Goal: Information Seeking & Learning: Learn about a topic

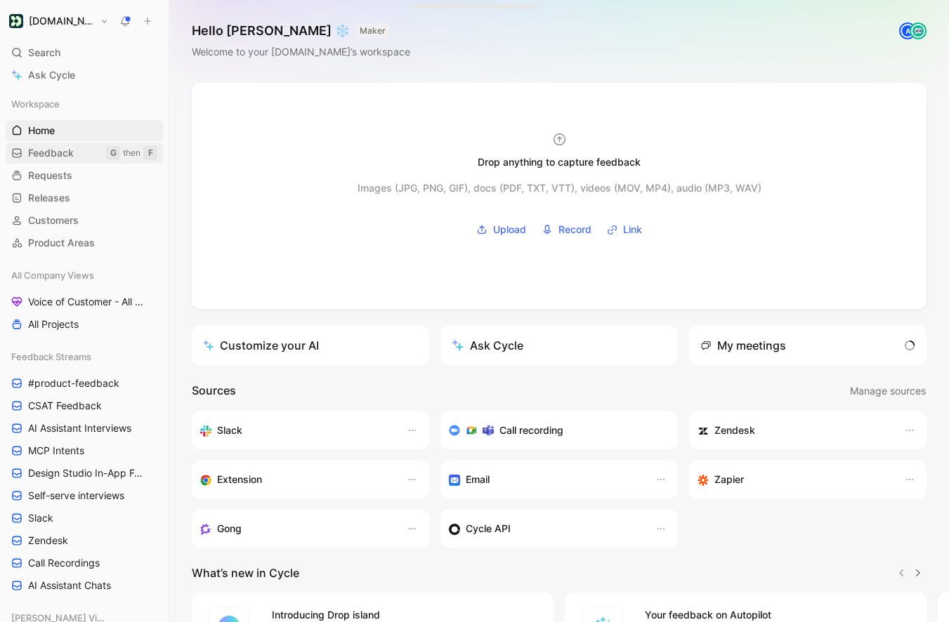
click at [65, 149] on span "Feedback" at bounding box center [51, 153] width 46 height 14
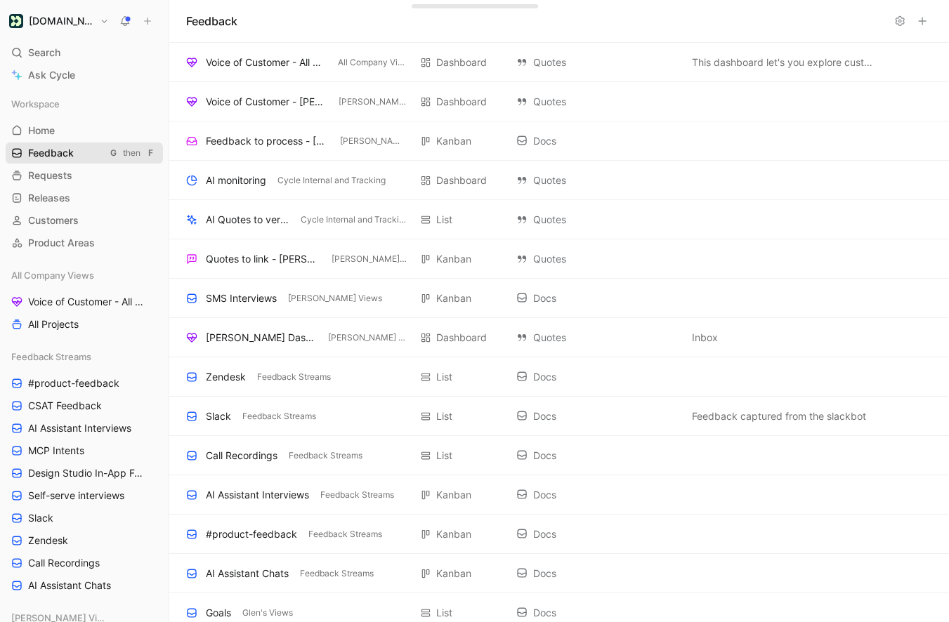
click at [78, 158] on link "Feedback G then F" at bounding box center [84, 153] width 157 height 21
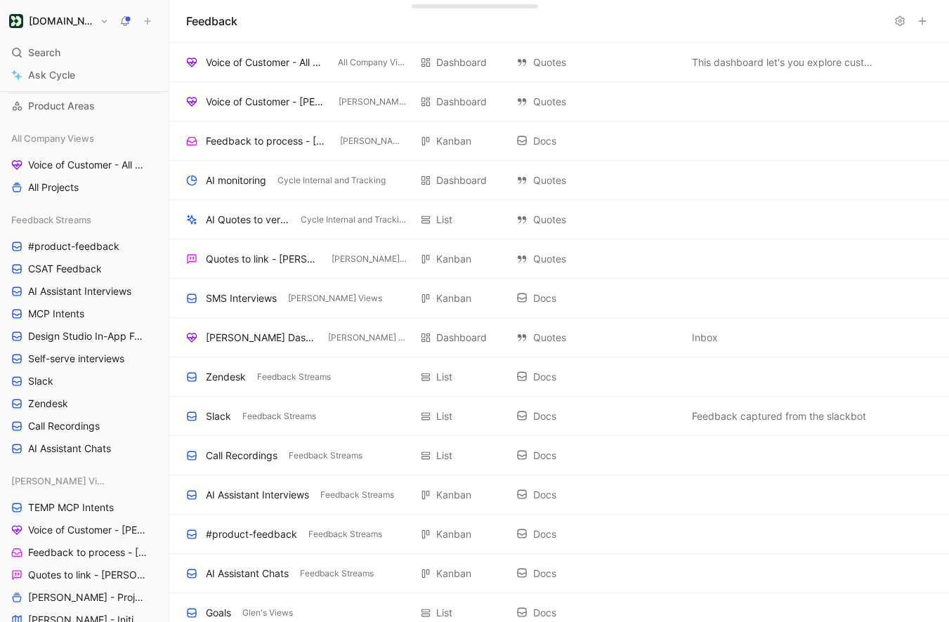
scroll to position [235, 0]
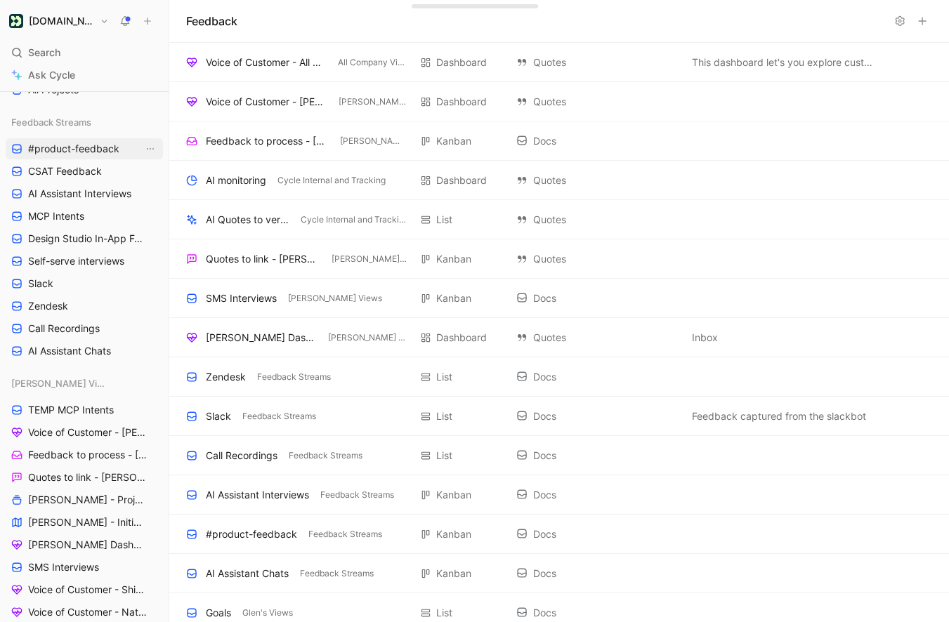
click at [67, 152] on span "#product-feedback" at bounding box center [73, 149] width 91 height 14
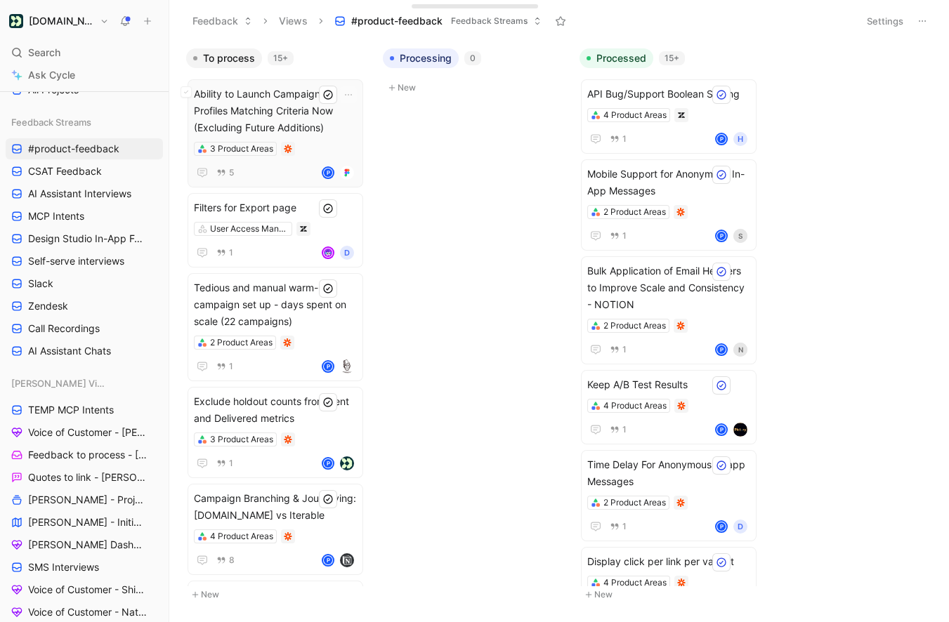
click at [298, 107] on span "Ability to Launch Campaign for Profiles Matching Criteria Now (Excluding Future…" at bounding box center [275, 111] width 163 height 51
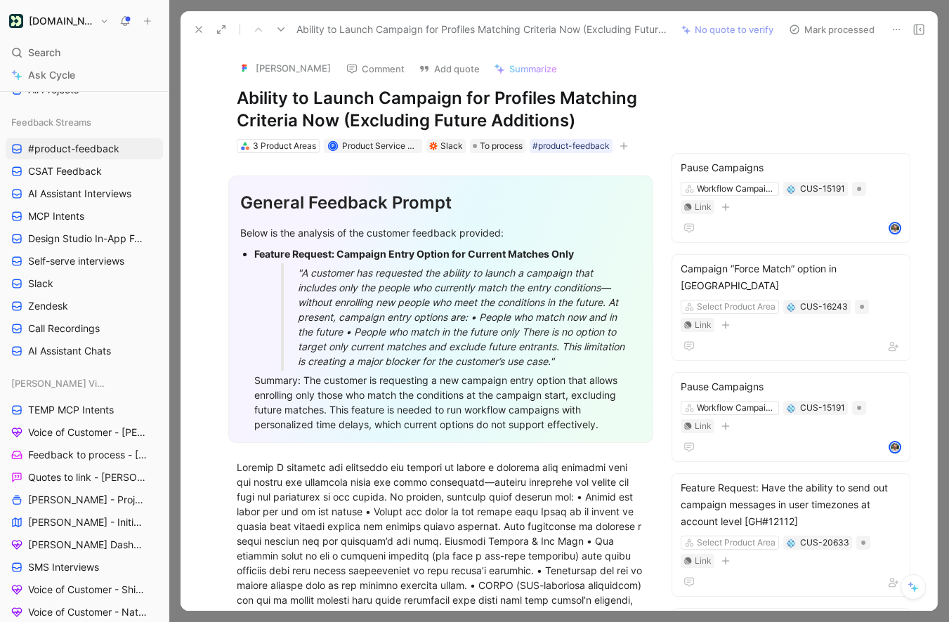
click at [221, 32] on icon at bounding box center [221, 29] width 11 height 11
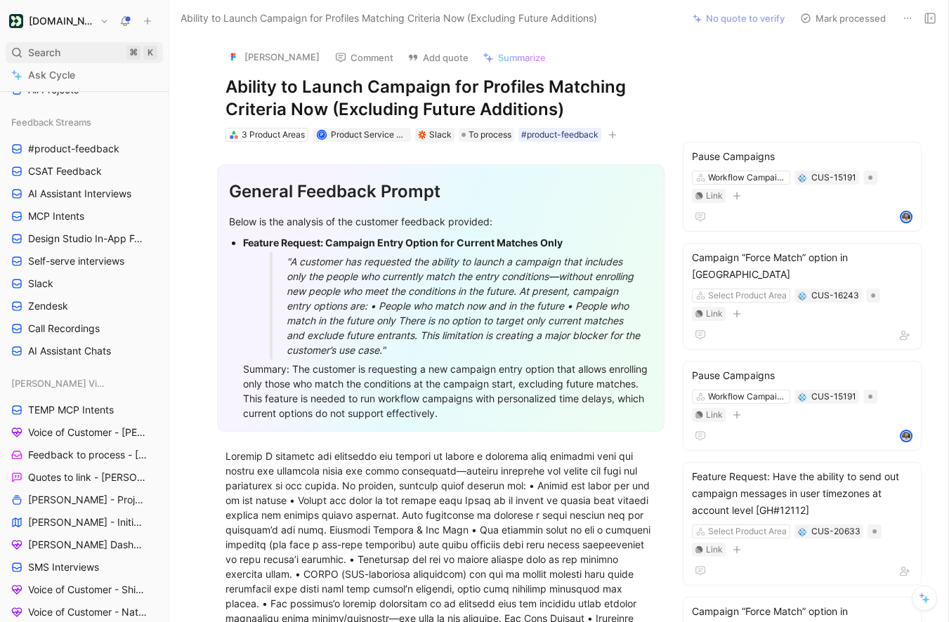
click at [77, 59] on div "Search ⌘ K" at bounding box center [84, 52] width 157 height 21
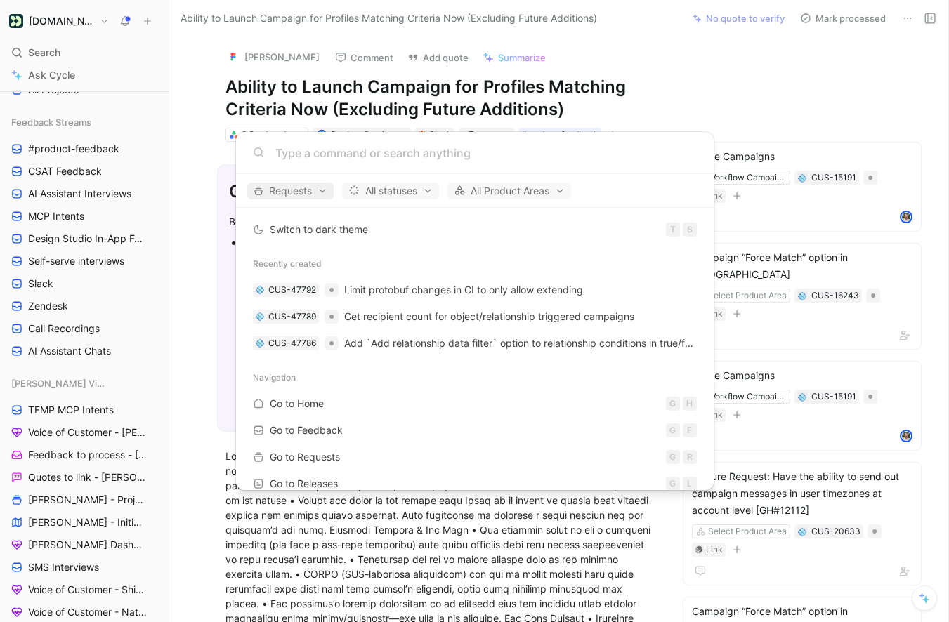
click at [302, 192] on span "Requests" at bounding box center [291, 191] width 74 height 17
click at [330, 217] on div "Feedback" at bounding box center [316, 217] width 133 height 22
click at [352, 259] on div "Requests" at bounding box center [316, 262] width 133 height 22
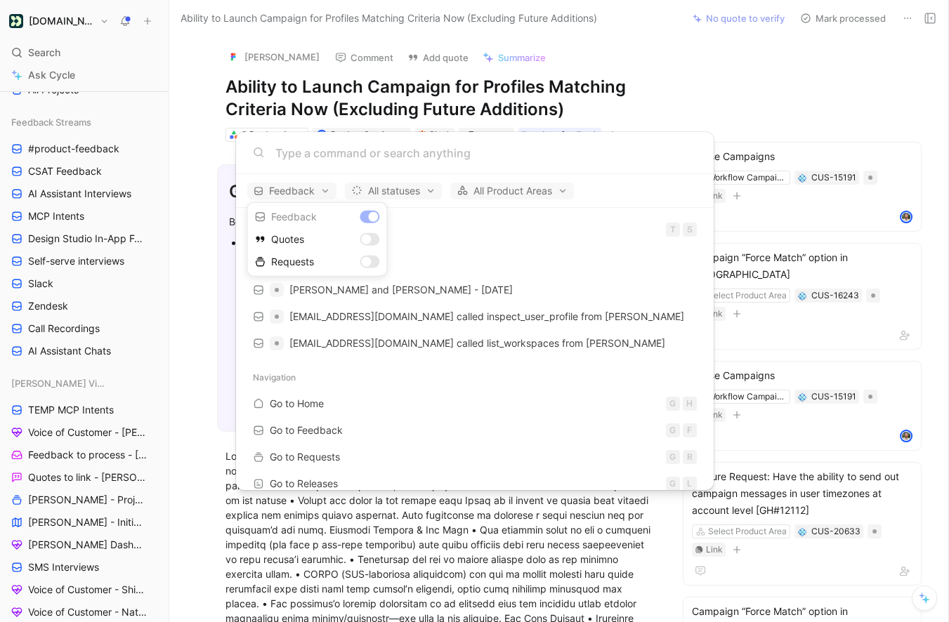
click at [419, 162] on div at bounding box center [474, 311] width 949 height 622
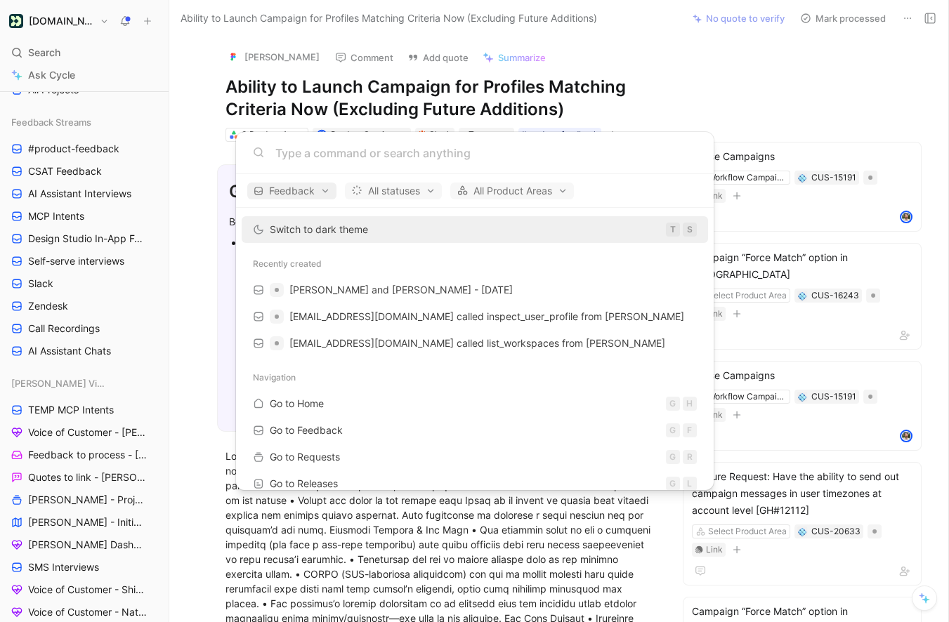
click at [298, 198] on span "Feedback" at bounding box center [292, 191] width 77 height 17
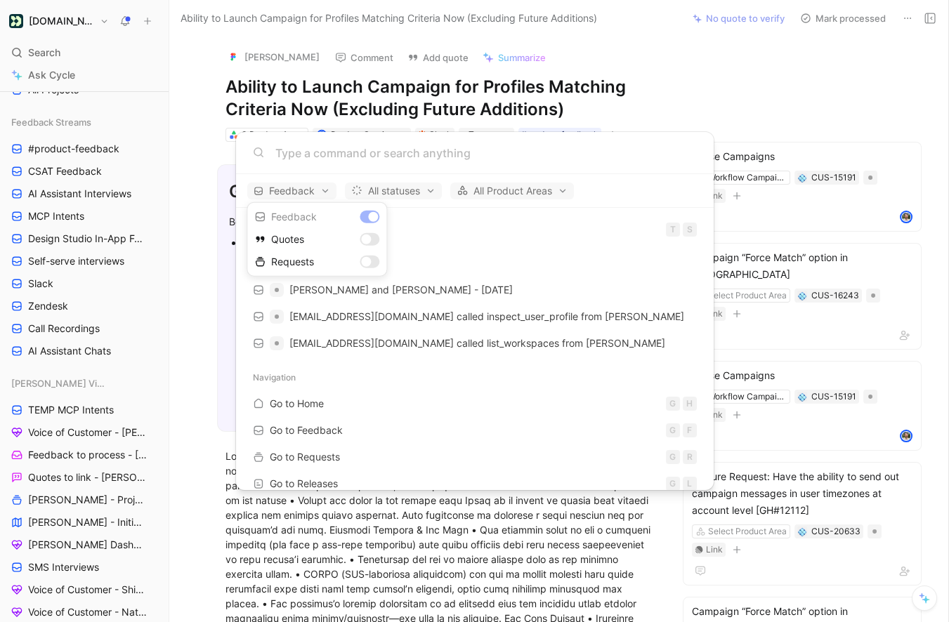
click at [304, 198] on div at bounding box center [474, 311] width 949 height 622
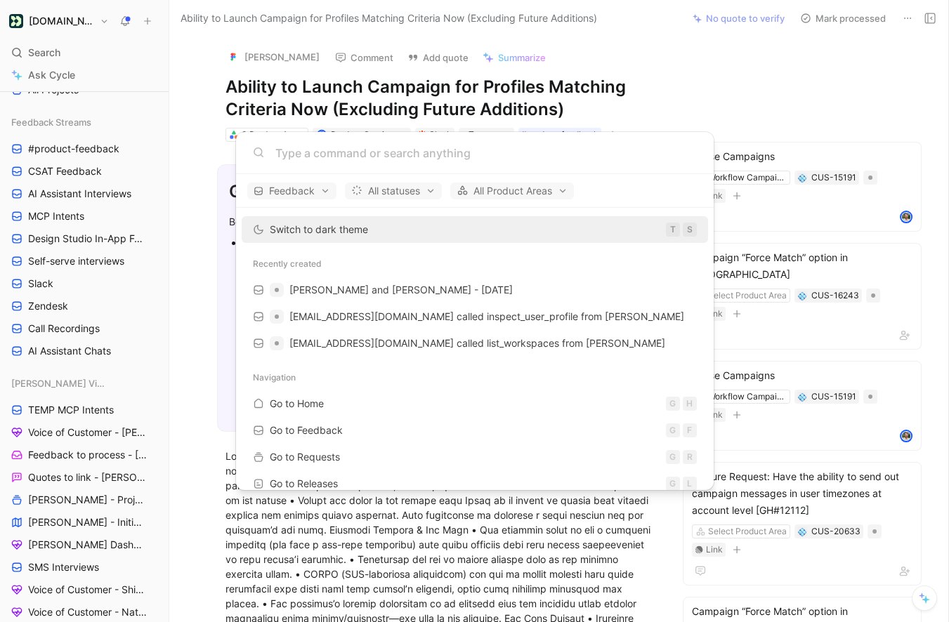
click at [167, 150] on body "[DOMAIN_NAME] Search ⌘ K Ask Cycle Workspace Home G then H Feedback G then F Re…" at bounding box center [474, 311] width 949 height 622
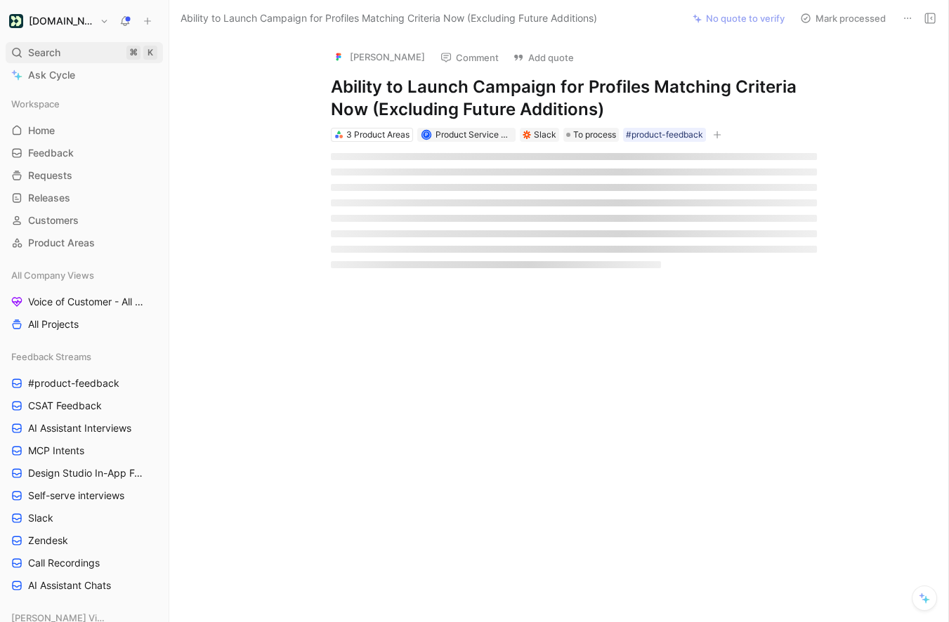
click at [56, 53] on span "Search" at bounding box center [44, 52] width 32 height 17
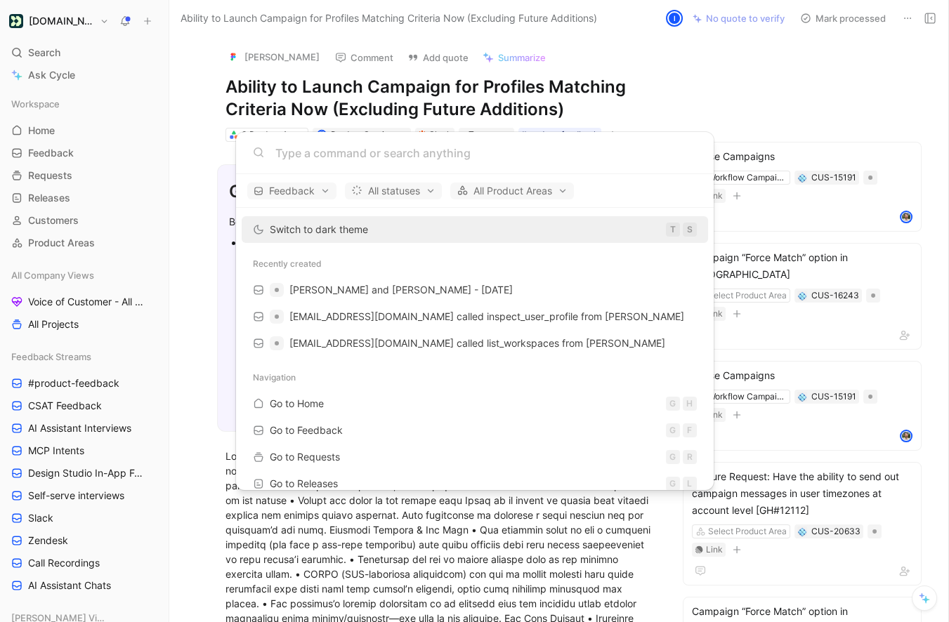
click at [212, 108] on body "[DOMAIN_NAME] Search ⌘ K Ask Cycle Workspace Home G then H Feedback G then F Re…" at bounding box center [474, 311] width 949 height 622
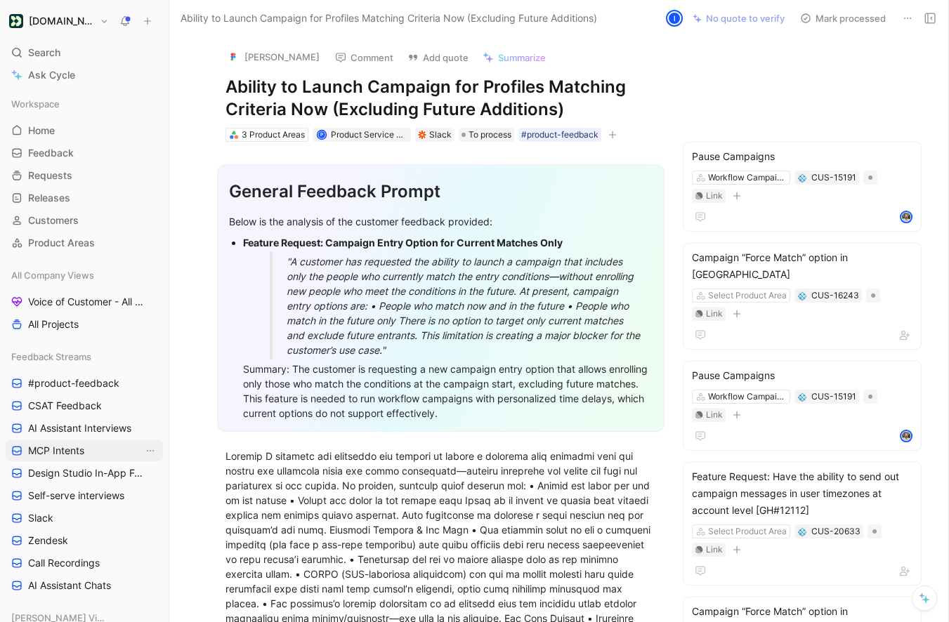
click at [82, 447] on span "MCP Intents" at bounding box center [56, 451] width 56 height 14
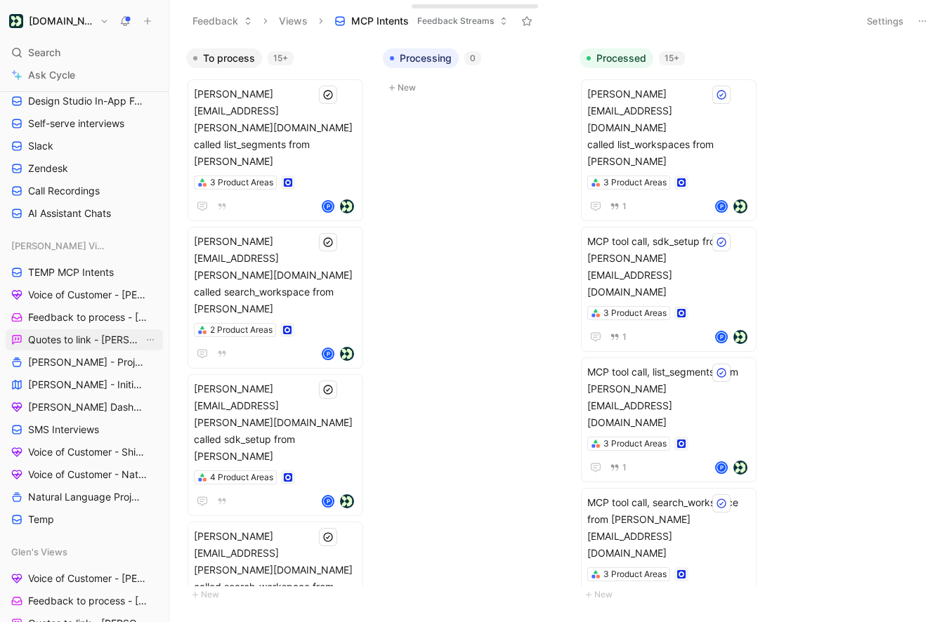
scroll to position [365, 0]
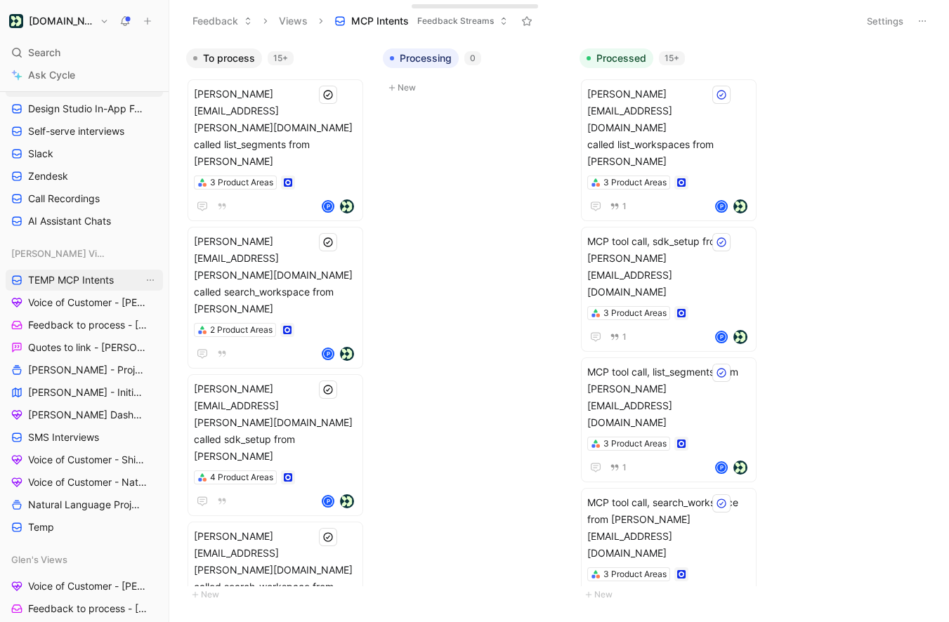
click at [58, 289] on link "TEMP MCP Intents" at bounding box center [84, 280] width 157 height 21
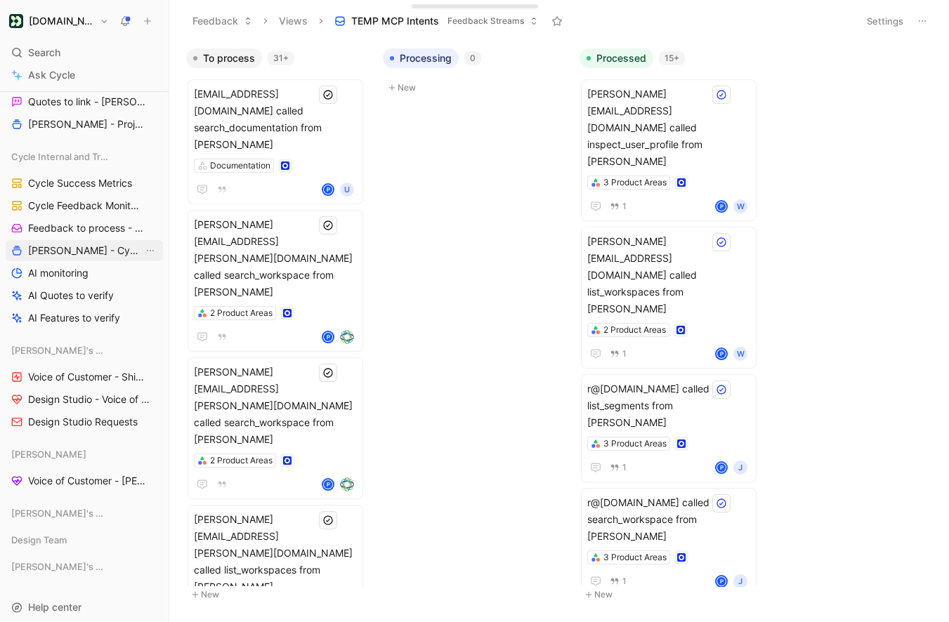
scroll to position [1289, 0]
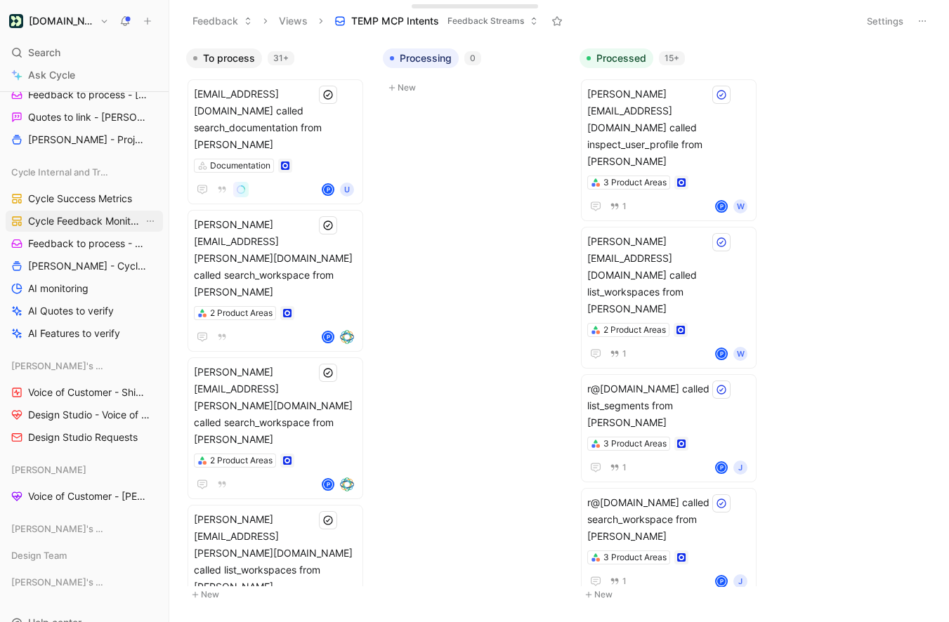
click at [78, 221] on span "Cycle Feedback Monitoring" at bounding box center [85, 221] width 115 height 14
